Goal: Information Seeking & Learning: Learn about a topic

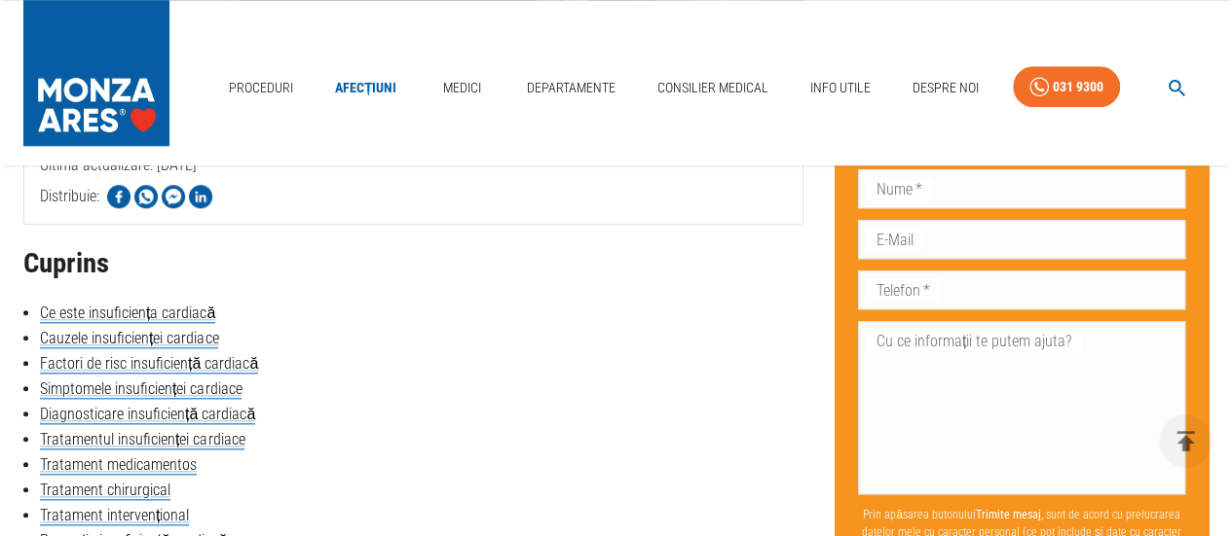
scroll to position [779, 0]
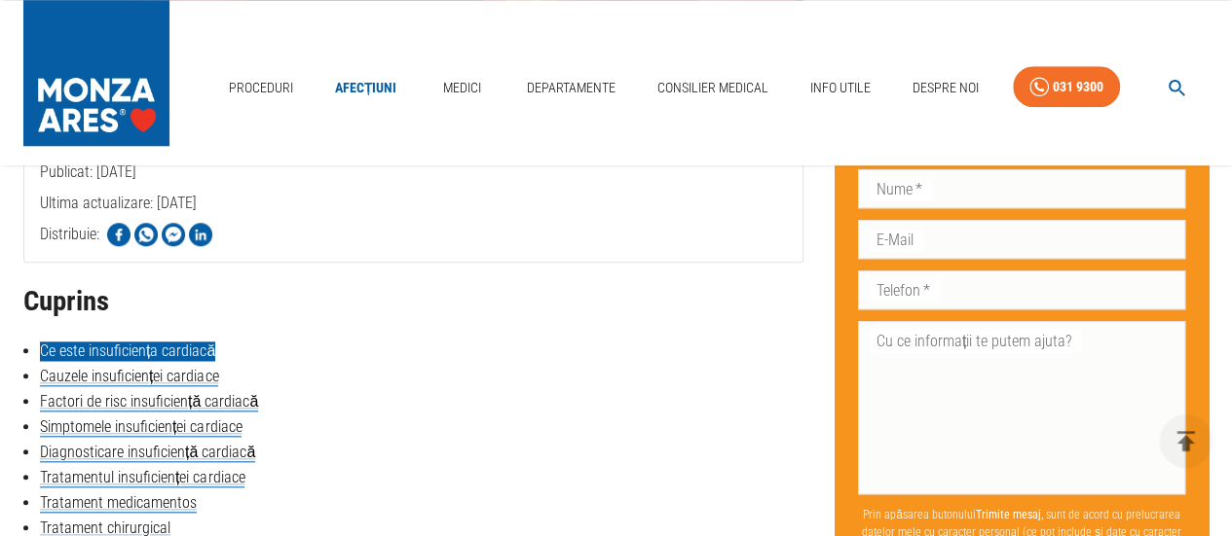
click at [203, 346] on link "Ce este insuficiența cardiacă" at bounding box center [127, 351] width 175 height 19
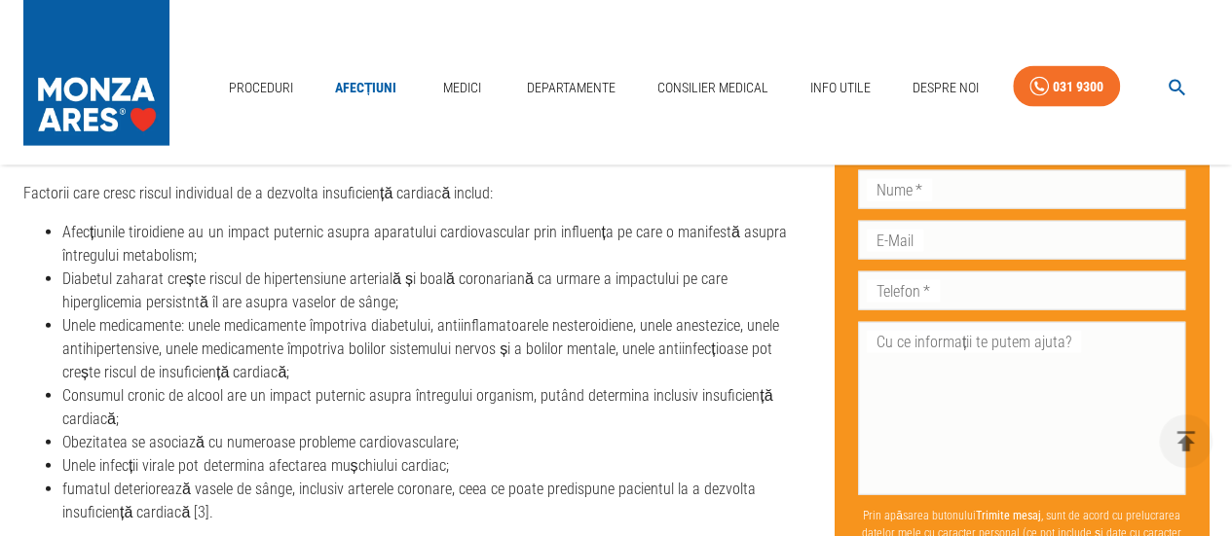
scroll to position [2093, 0]
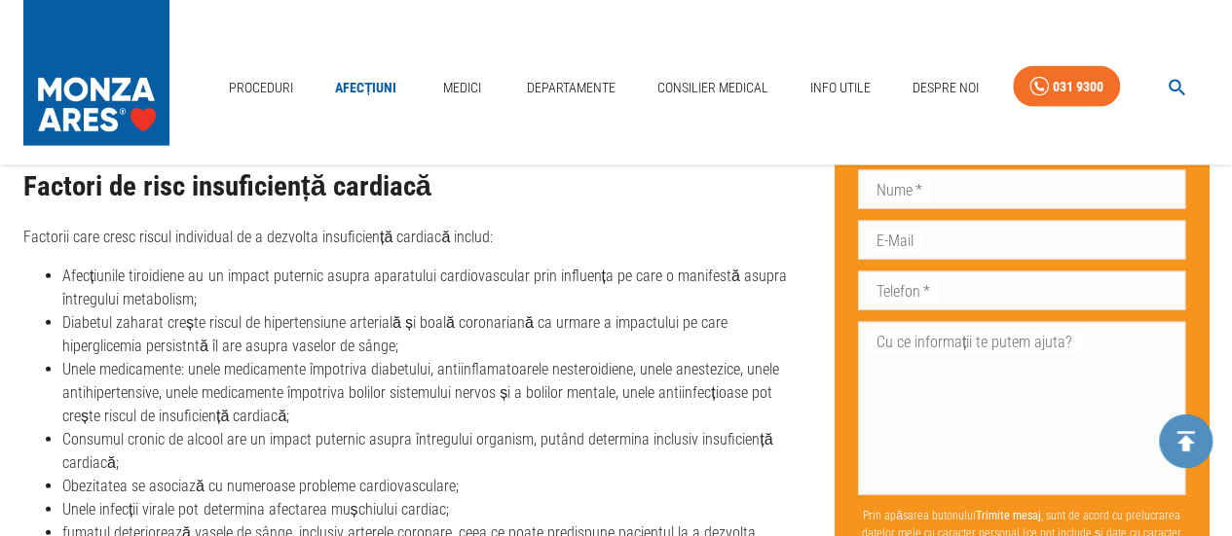
click at [1176, 436] on icon "delete" at bounding box center [1185, 441] width 30 height 30
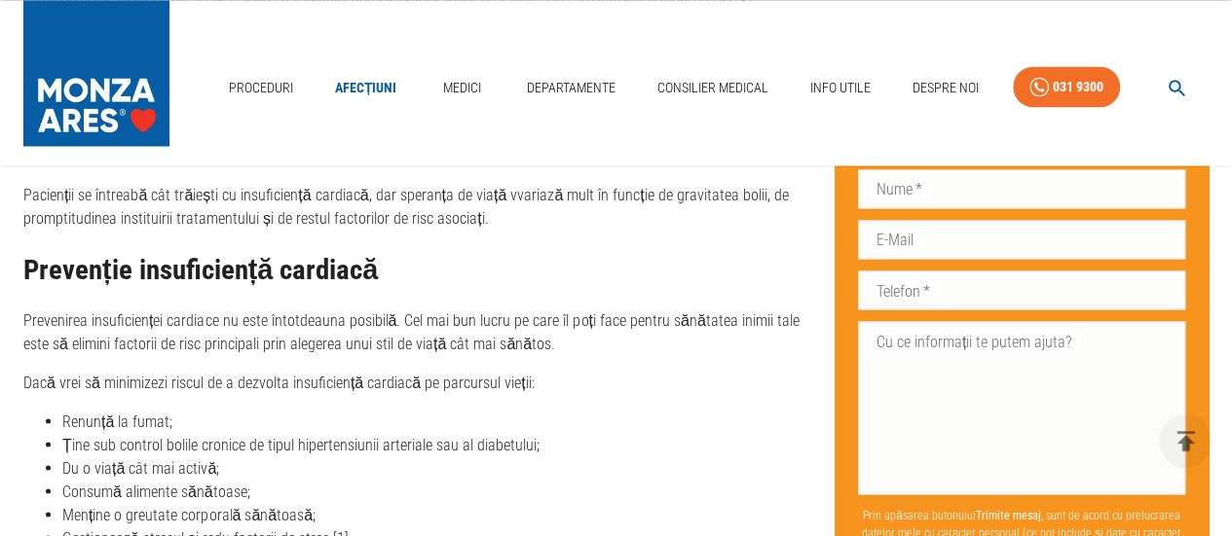
scroll to position [5178, 0]
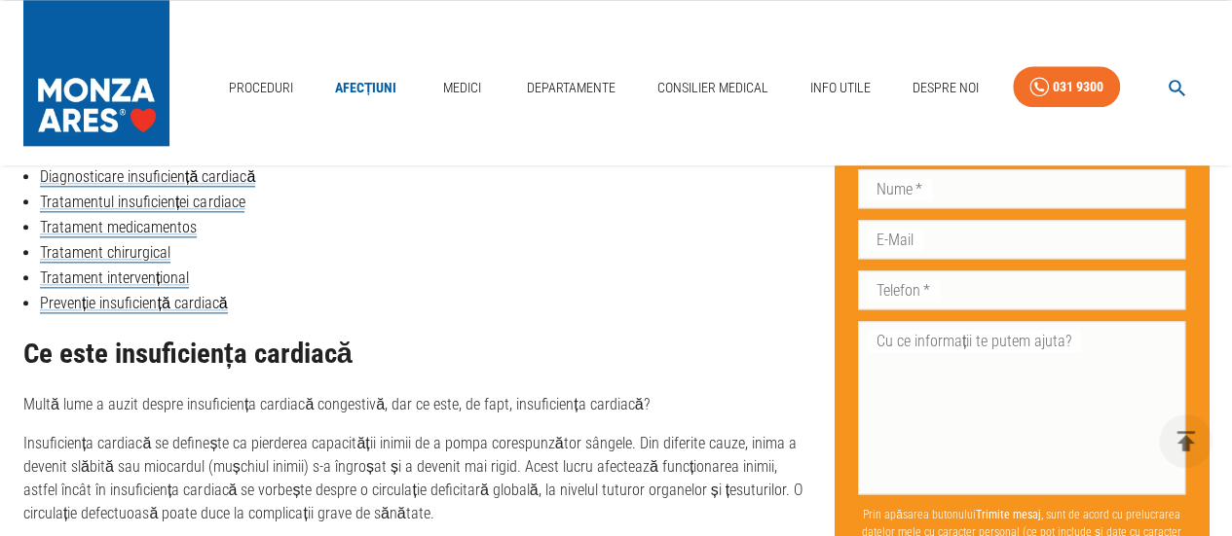
scroll to position [1071, 0]
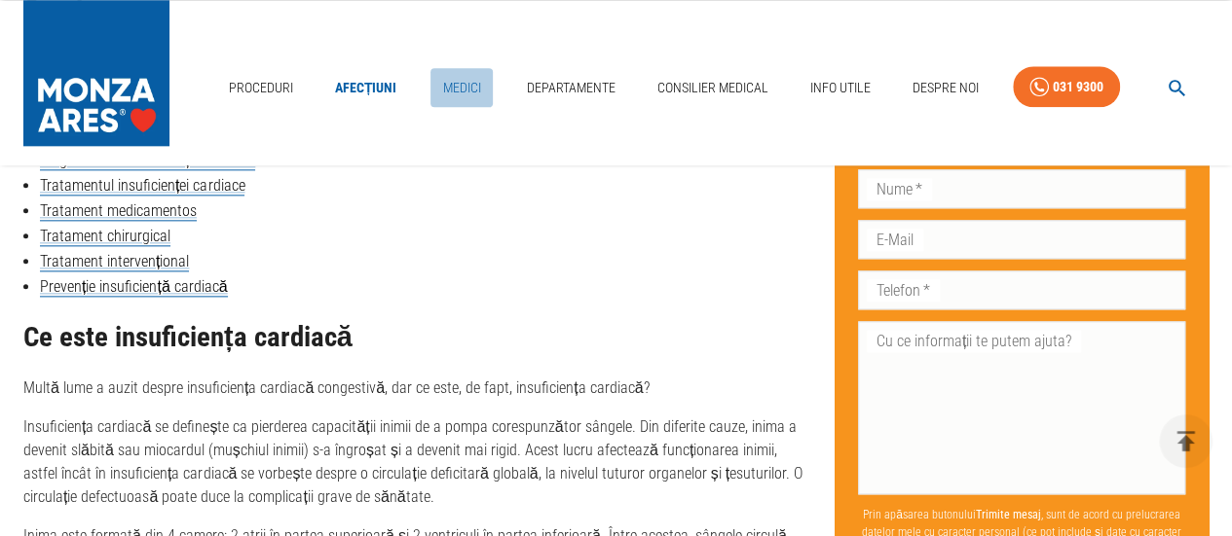
click at [461, 83] on link "Medici" at bounding box center [461, 88] width 62 height 40
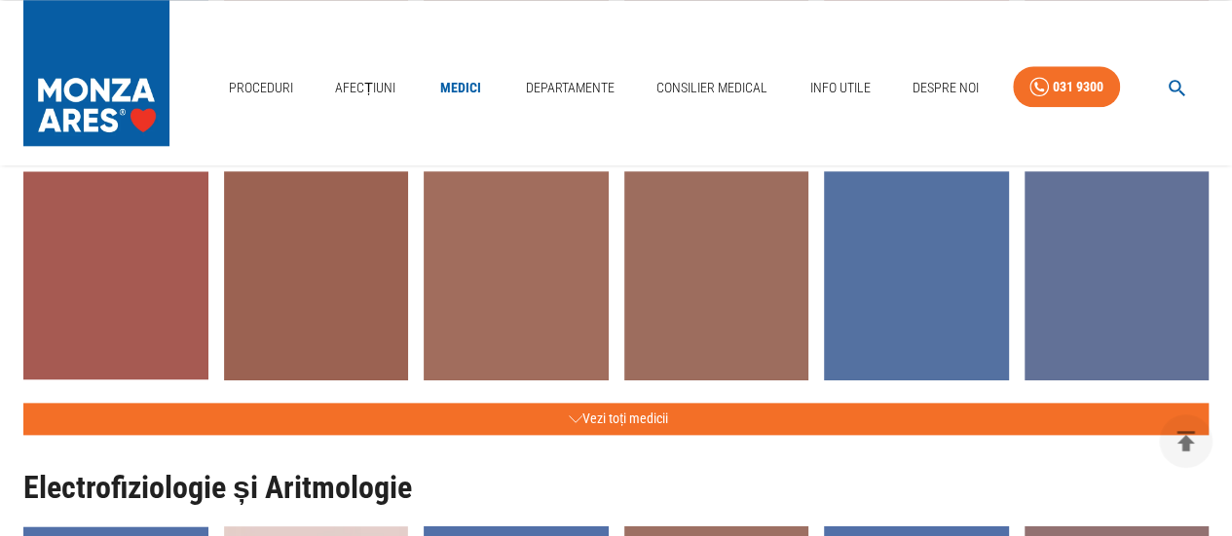
scroll to position [1071, 0]
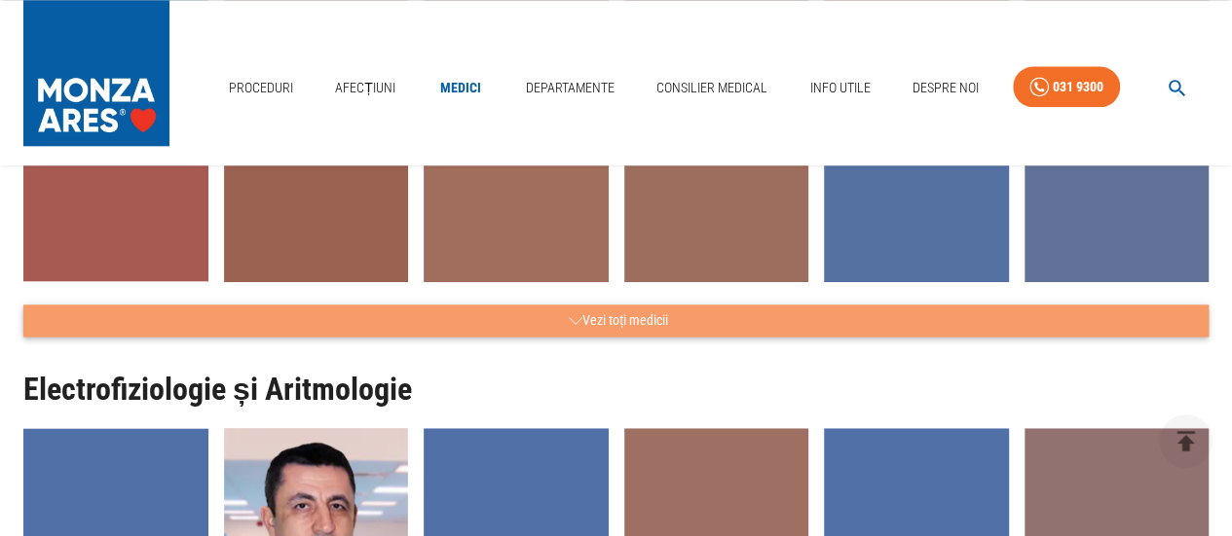
click at [576, 314] on icon "button" at bounding box center [576, 321] width 14 height 24
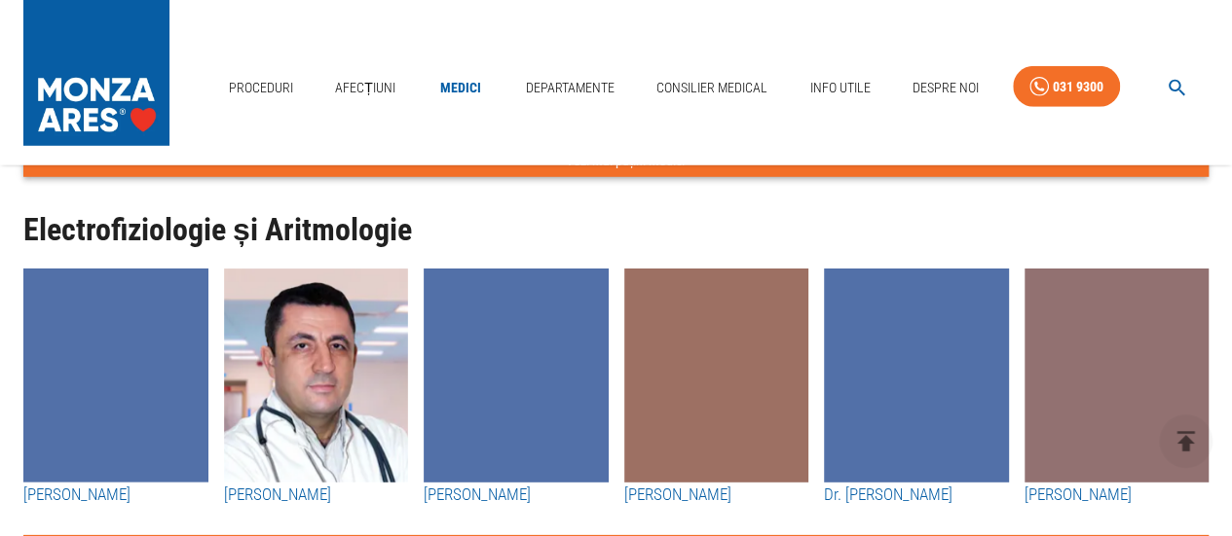
scroll to position [2823, 0]
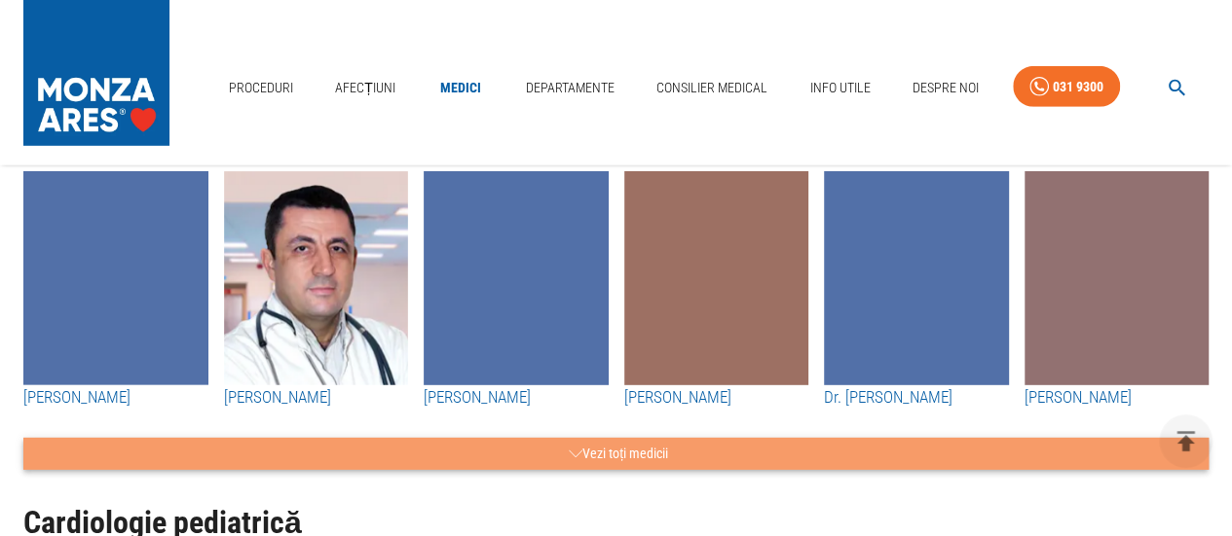
click at [588, 438] on button "Vezi toți medicii" at bounding box center [615, 454] width 1185 height 32
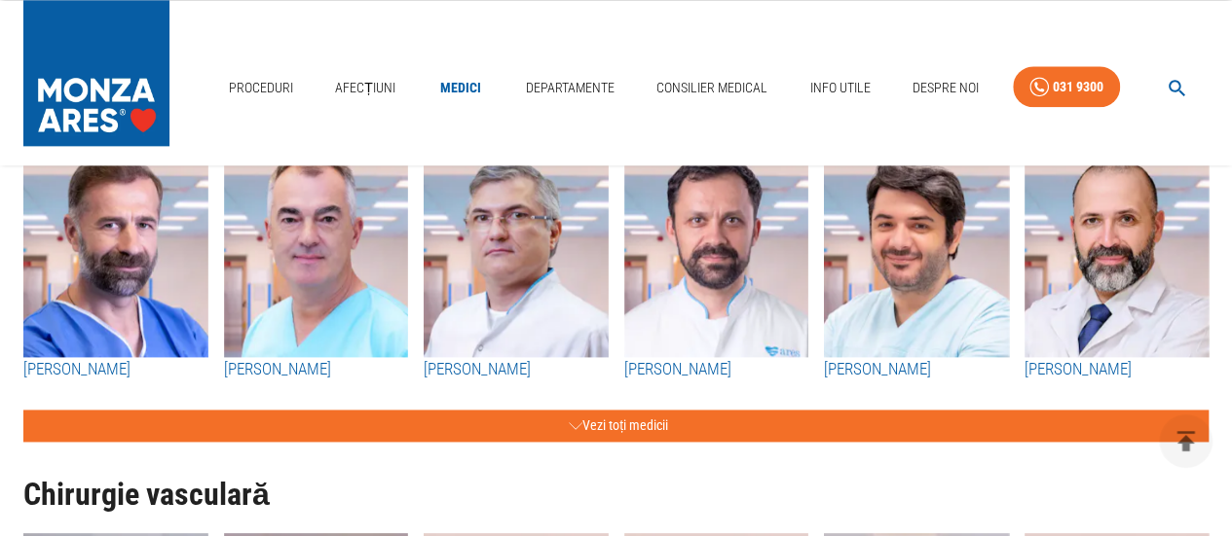
scroll to position [4965, 0]
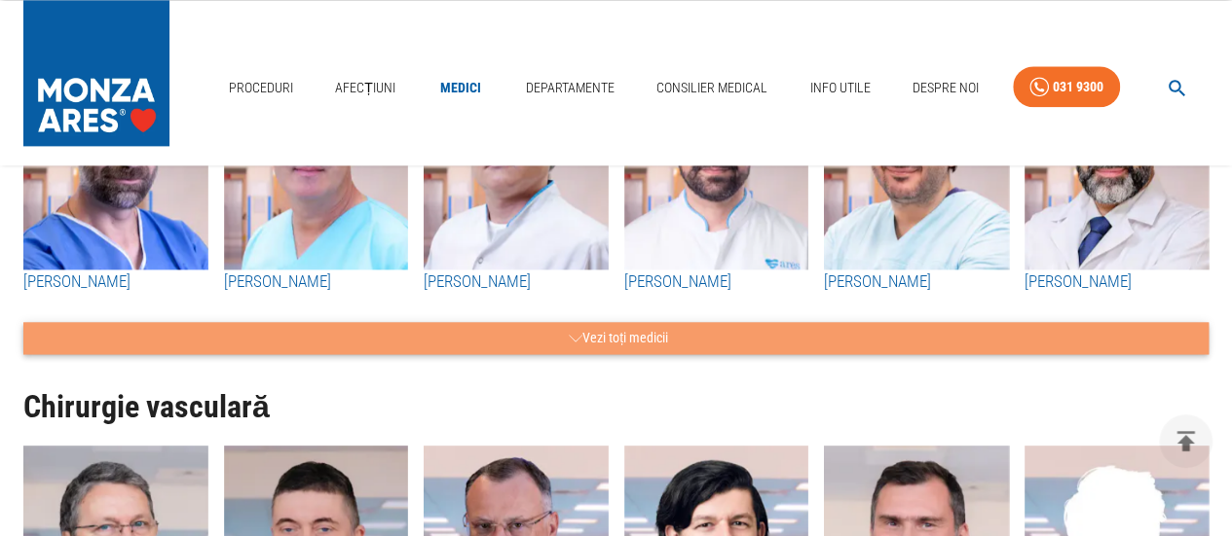
click at [617, 322] on button "Vezi toți medicii" at bounding box center [615, 338] width 1185 height 32
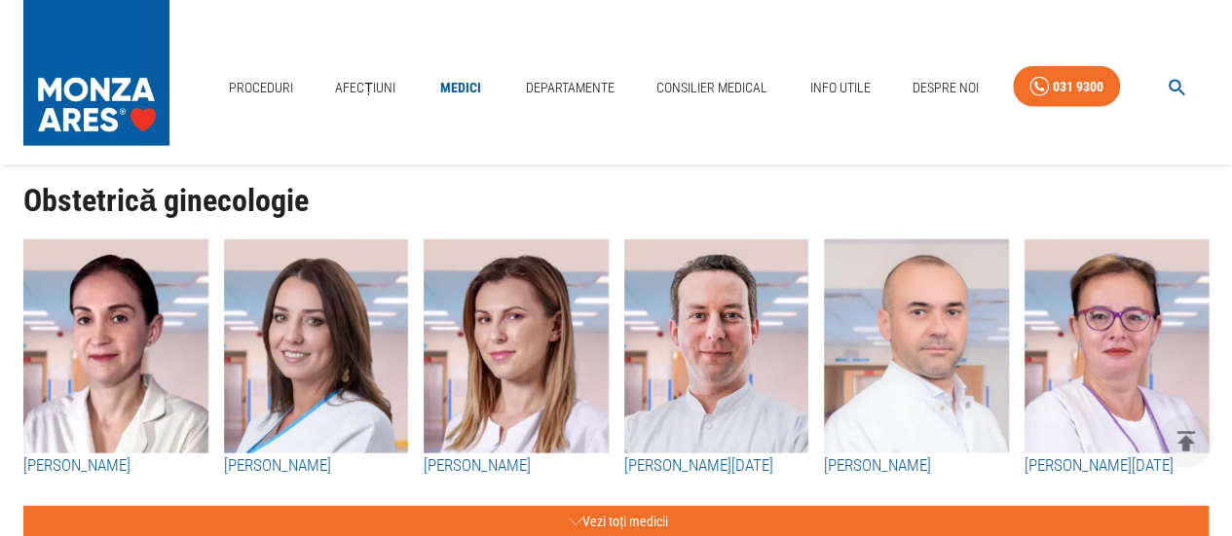
scroll to position [6134, 0]
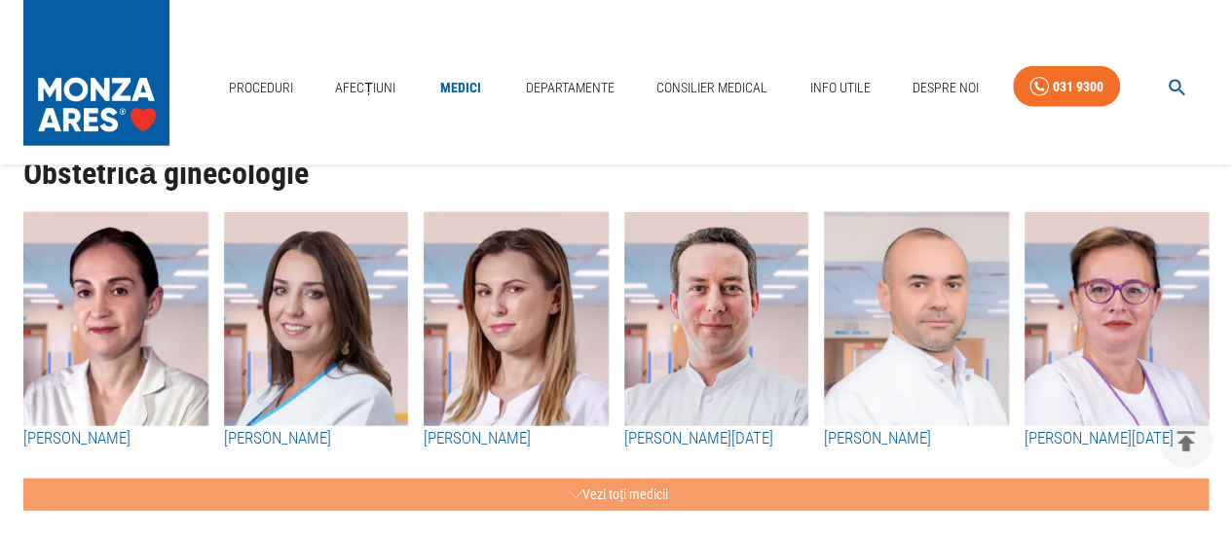
click at [634, 479] on button "Vezi toți medicii" at bounding box center [615, 495] width 1185 height 32
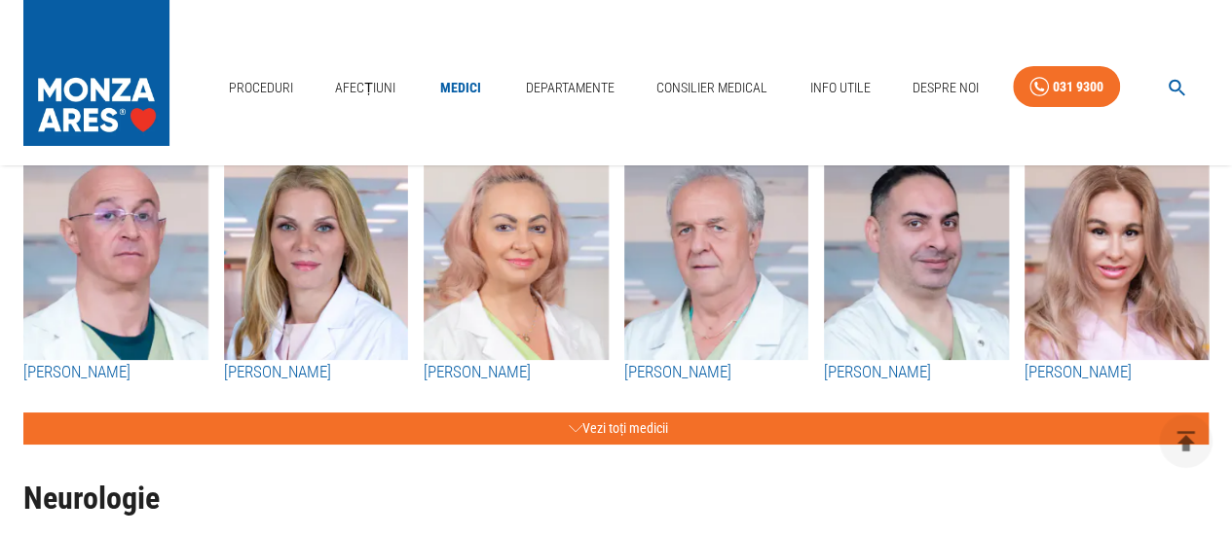
scroll to position [7205, 0]
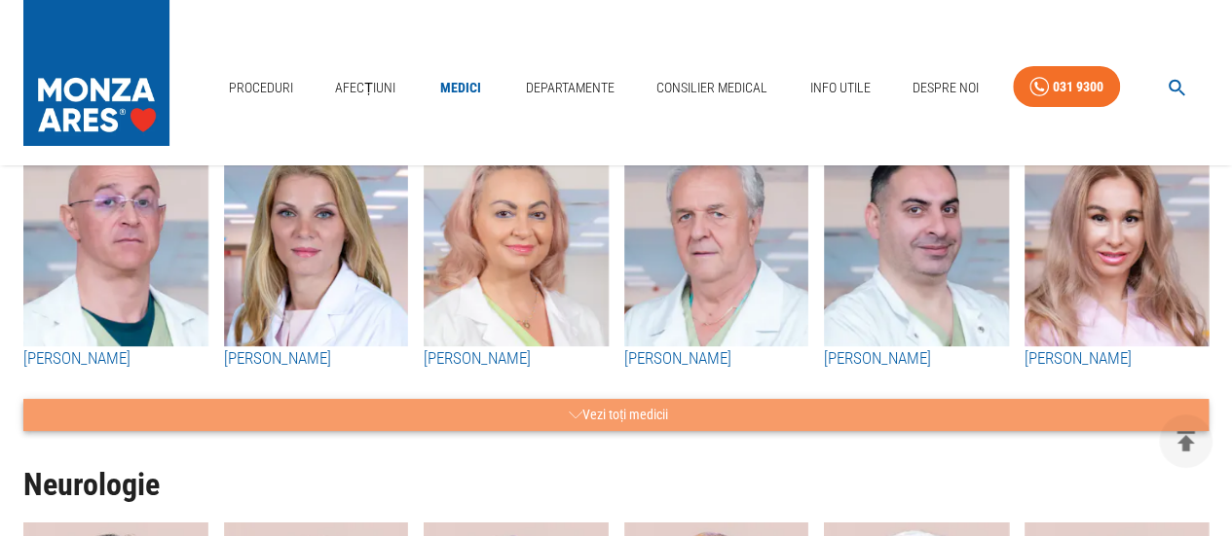
click at [618, 399] on button "Vezi toți medicii" at bounding box center [615, 415] width 1185 height 32
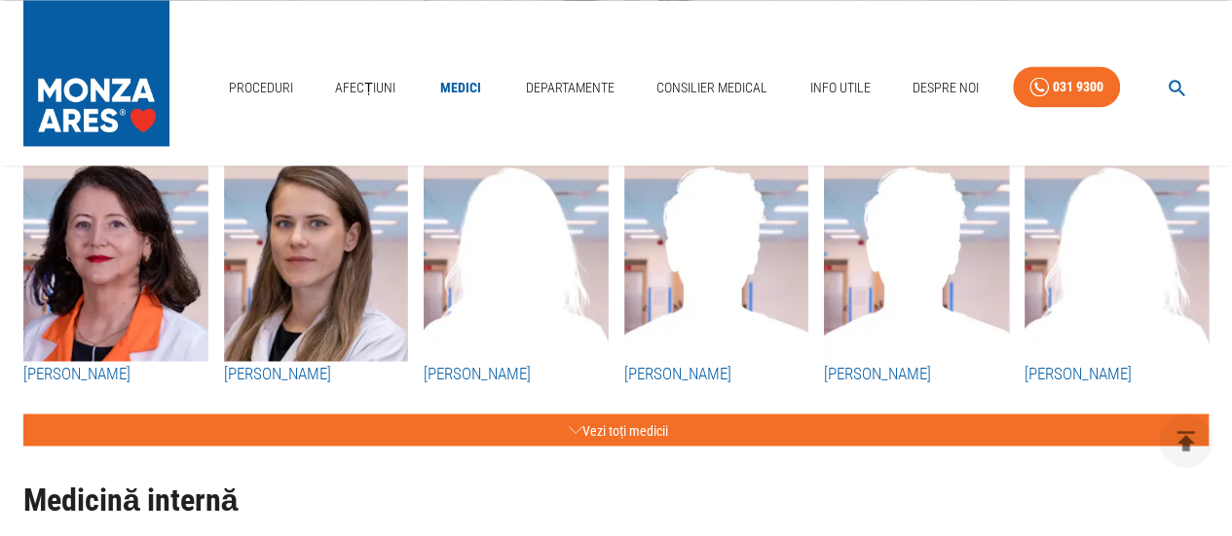
scroll to position [8957, 0]
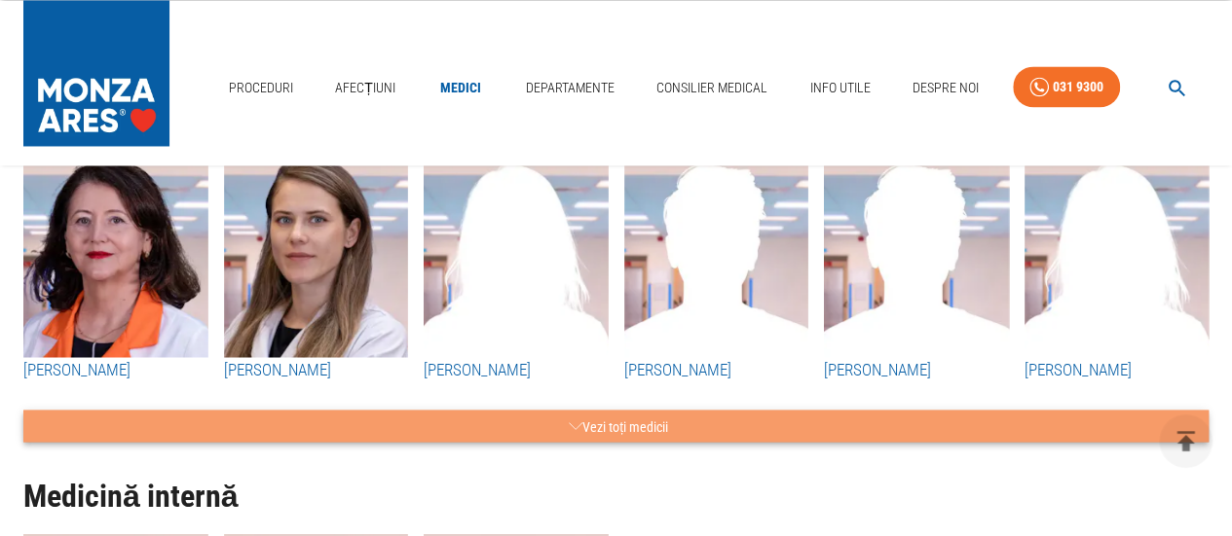
click at [609, 410] on button "Vezi toți medicii" at bounding box center [615, 426] width 1185 height 32
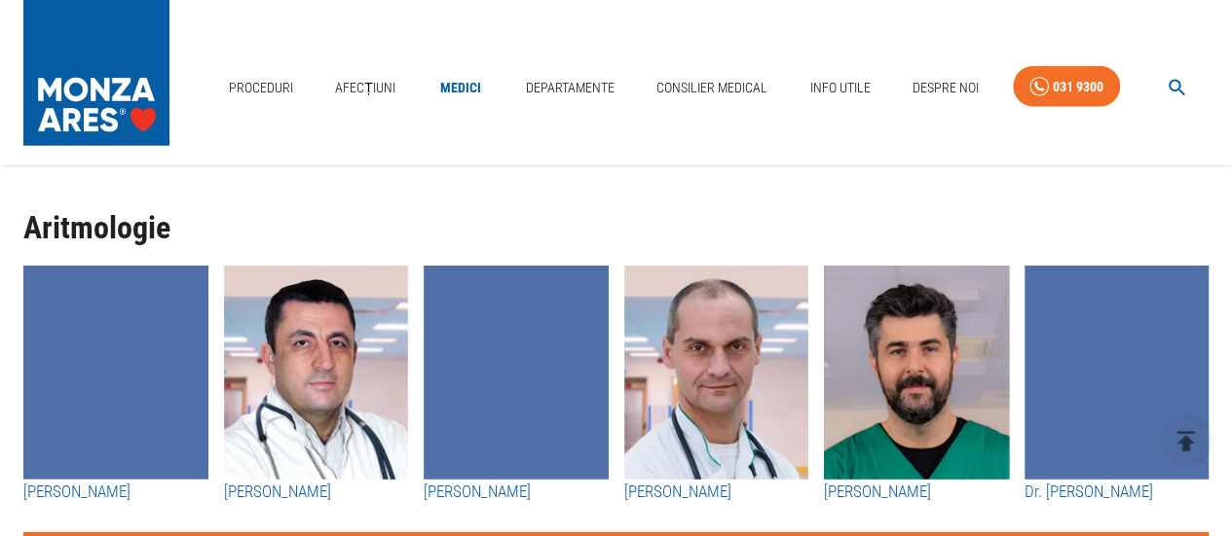
scroll to position [9931, 0]
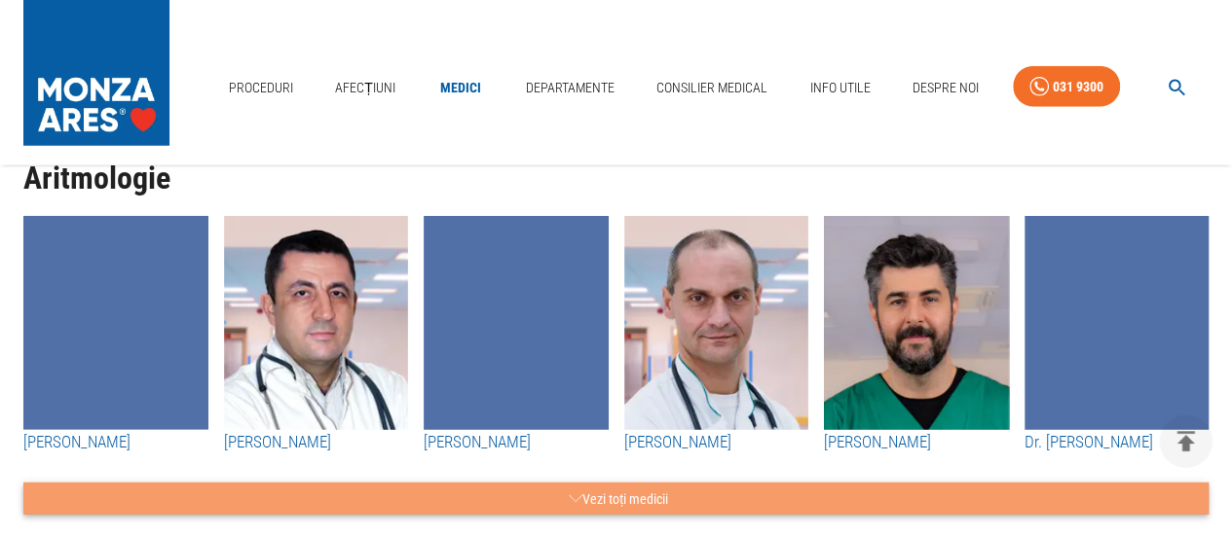
click at [621, 483] on button "Vezi toți medicii" at bounding box center [615, 499] width 1185 height 32
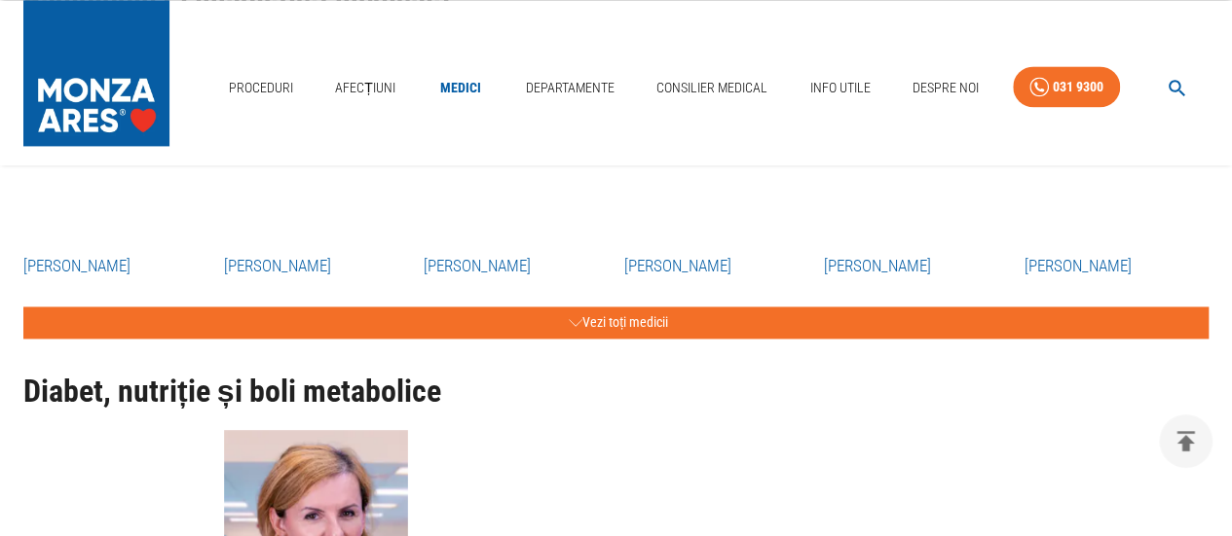
scroll to position [12462, 0]
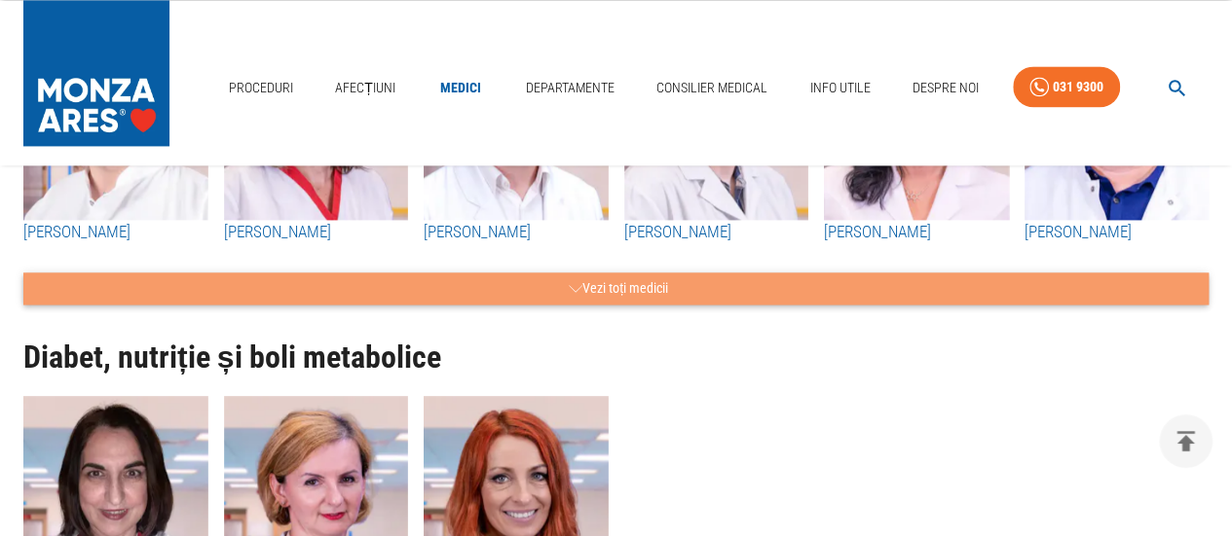
click at [642, 273] on button "Vezi toți medicii" at bounding box center [615, 289] width 1185 height 32
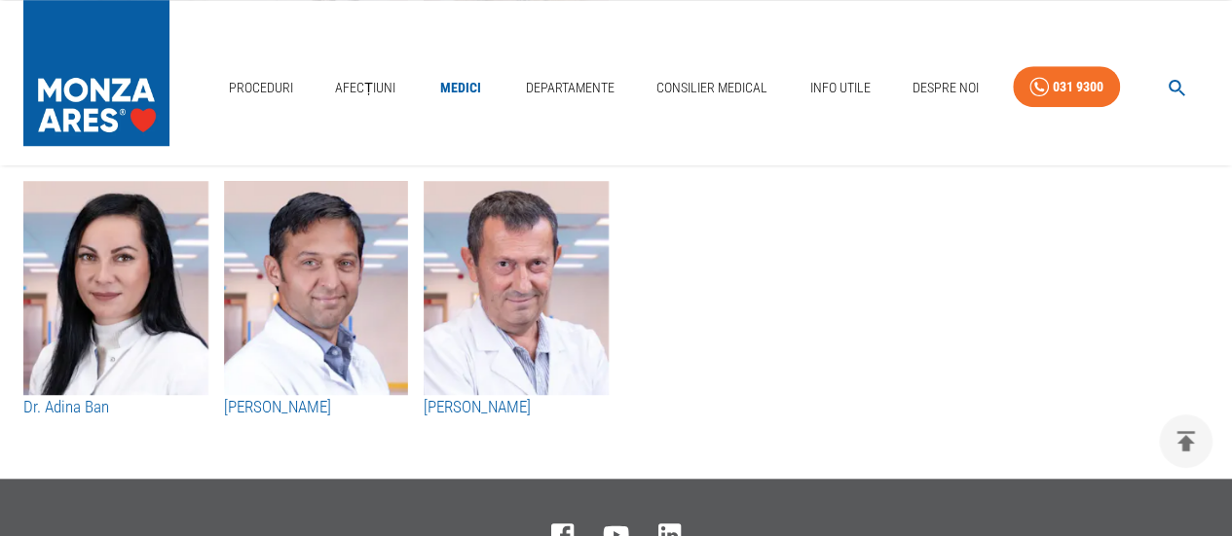
scroll to position [15409, 0]
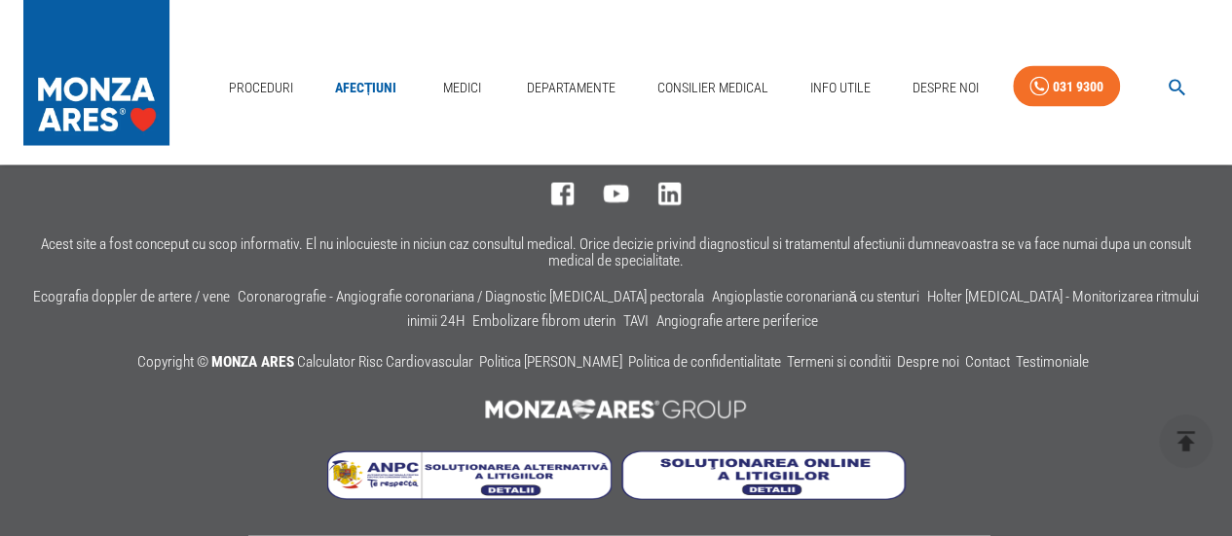
scroll to position [1071, 0]
